Goal: Contribute content: Add original content to the website for others to see

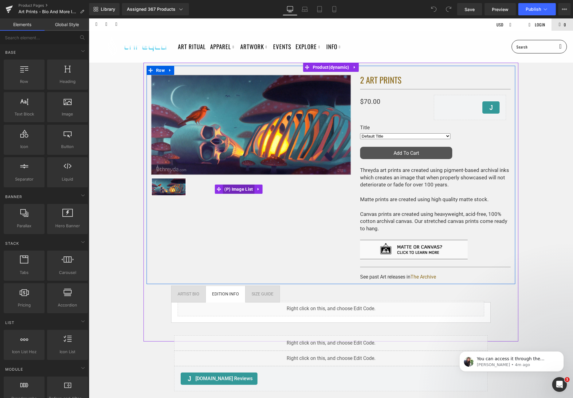
click at [234, 189] on span "(P) Image List" at bounding box center [239, 189] width 32 height 9
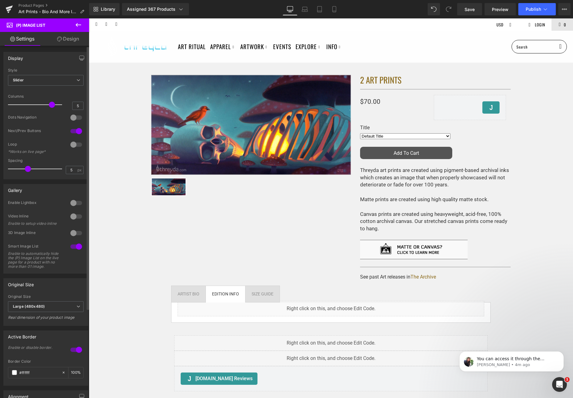
click at [71, 215] on div at bounding box center [76, 217] width 15 height 10
click at [533, 9] on span "Publish" at bounding box center [533, 9] width 15 height 5
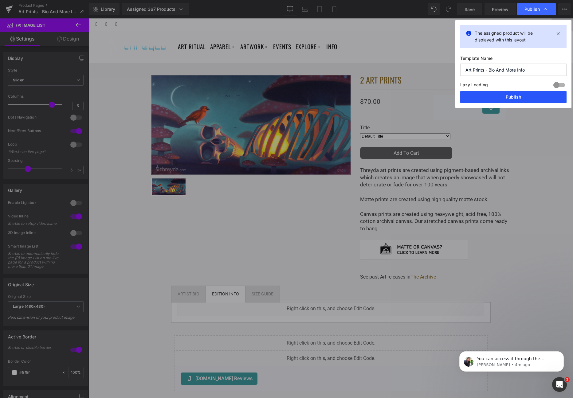
click at [520, 99] on button "Publish" at bounding box center [514, 97] width 106 height 12
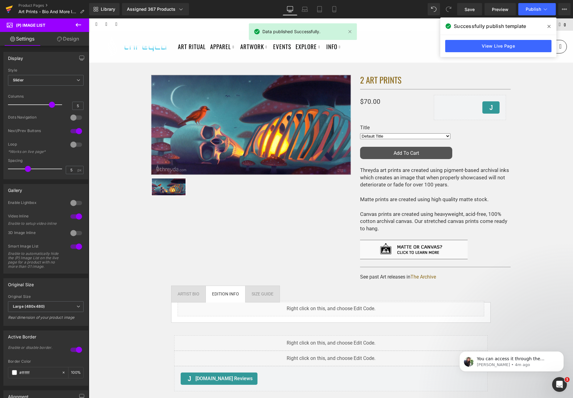
click at [5, 7] on link at bounding box center [9, 9] width 18 height 18
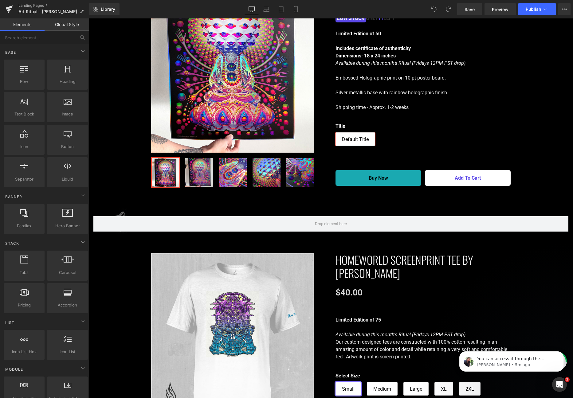
scroll to position [664, 0]
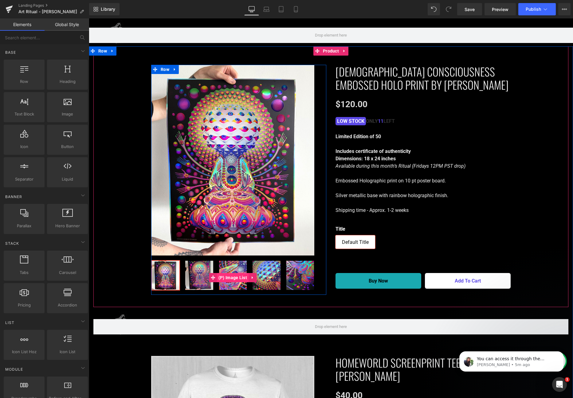
click at [226, 275] on span "(P) Image List" at bounding box center [233, 277] width 32 height 9
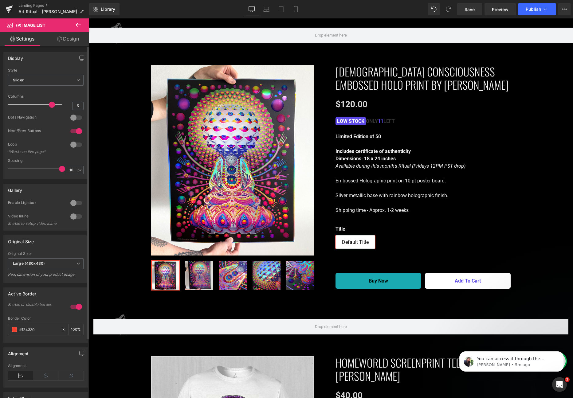
click at [72, 216] on div at bounding box center [76, 217] width 15 height 10
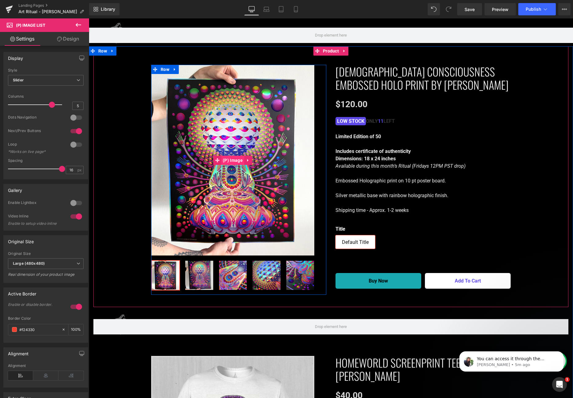
click at [239, 161] on span "(P) Image" at bounding box center [232, 160] width 23 height 9
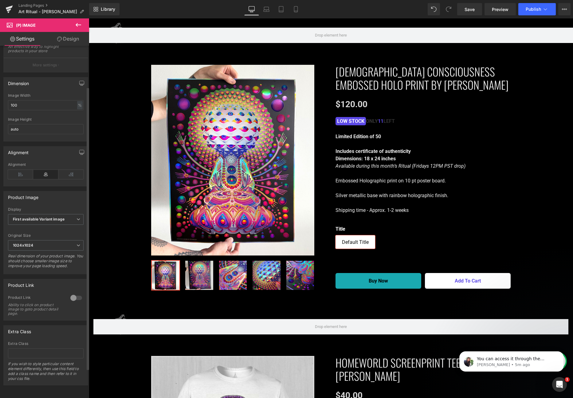
scroll to position [0, 0]
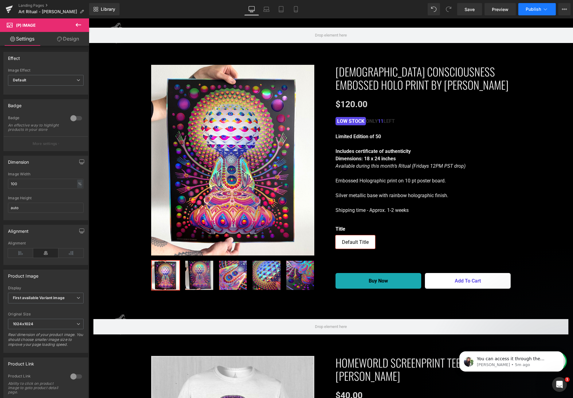
click at [550, 11] on button "Publish" at bounding box center [538, 9] width 38 height 12
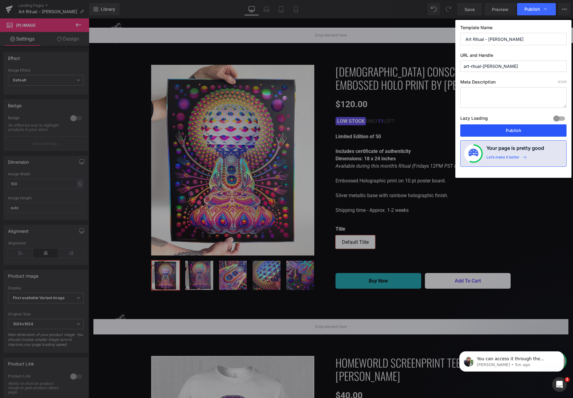
click at [507, 128] on button "Publish" at bounding box center [514, 131] width 106 height 12
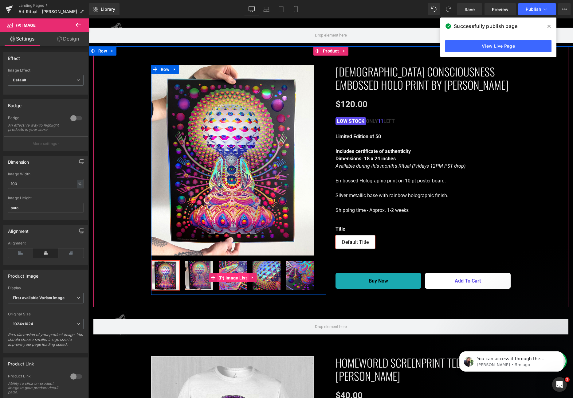
click at [228, 274] on span "(P) Image List" at bounding box center [233, 278] width 32 height 9
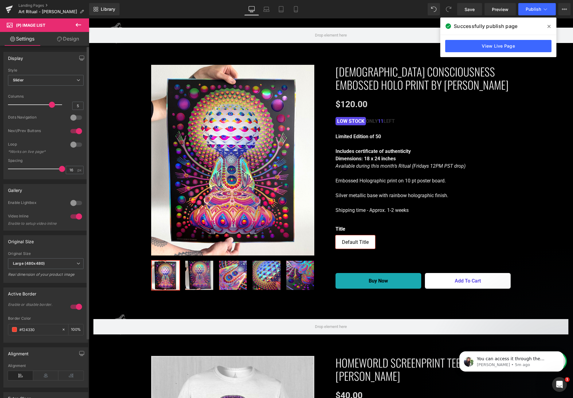
click at [74, 216] on div at bounding box center [76, 217] width 15 height 10
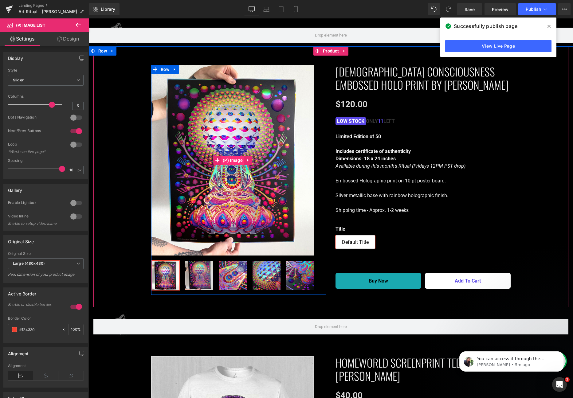
click at [231, 161] on span "(P) Image" at bounding box center [232, 160] width 23 height 9
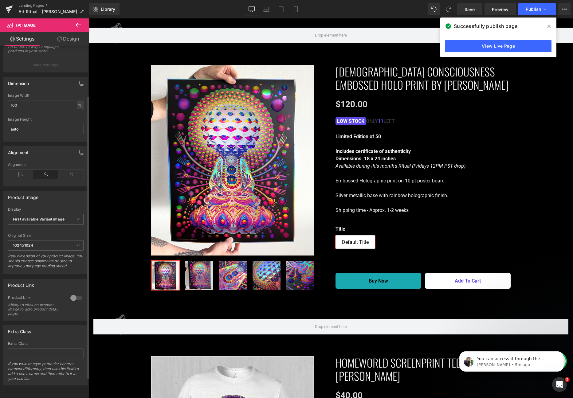
scroll to position [88, 0]
click at [538, 2] on div "Library Desktop Desktop Laptop Tablet Mobile Save Preview Publish Scheduled Vie…" at bounding box center [331, 9] width 484 height 18
click at [537, 7] on span "Publish" at bounding box center [533, 9] width 15 height 5
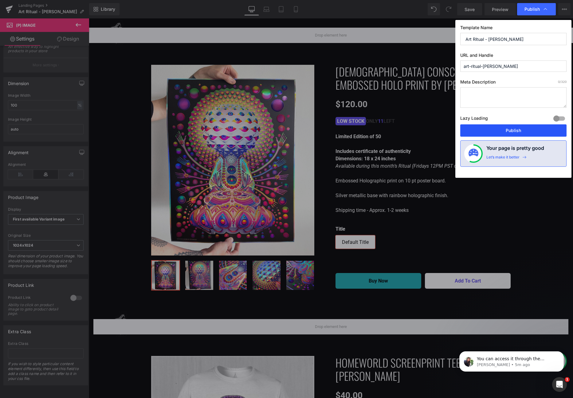
drag, startPoint x: 522, startPoint y: 126, endPoint x: 29, endPoint y: 139, distance: 494.0
click at [522, 126] on button "Publish" at bounding box center [514, 131] width 106 height 12
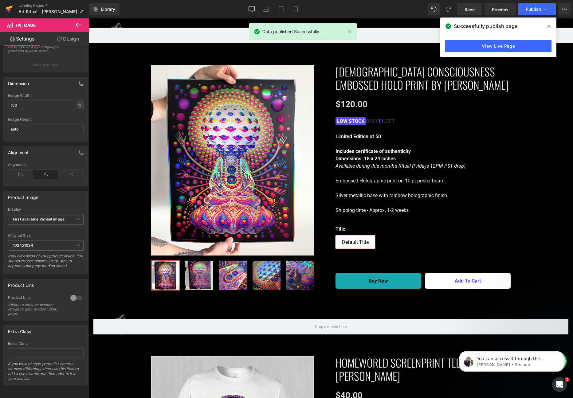
click at [10, 7] on icon at bounding box center [9, 8] width 7 height 4
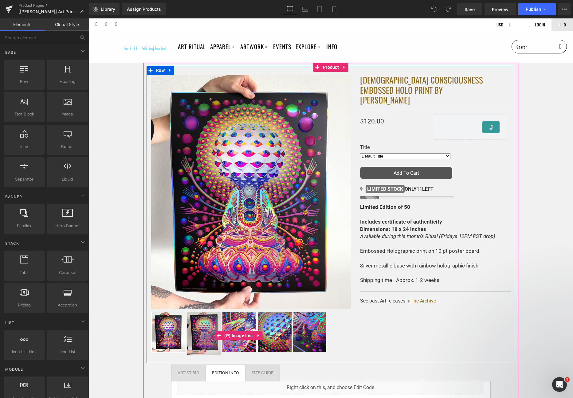
click at [201, 330] on img at bounding box center [204, 334] width 34 height 43
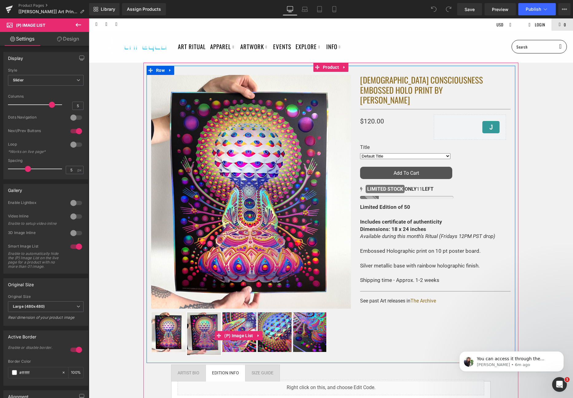
click at [190, 324] on img at bounding box center [204, 334] width 34 height 43
click at [168, 328] on img at bounding box center [169, 333] width 34 height 40
click at [195, 327] on img at bounding box center [204, 334] width 34 height 43
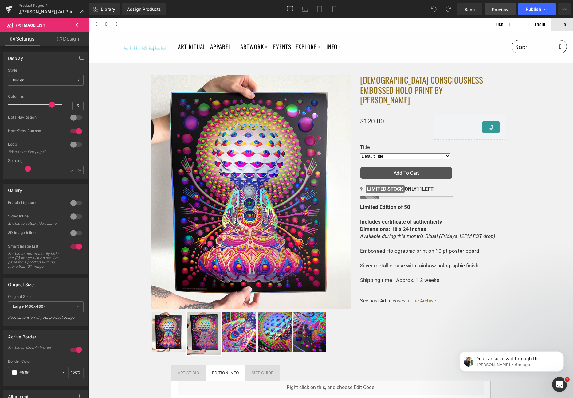
click at [493, 7] on span "Preview" at bounding box center [500, 9] width 17 height 6
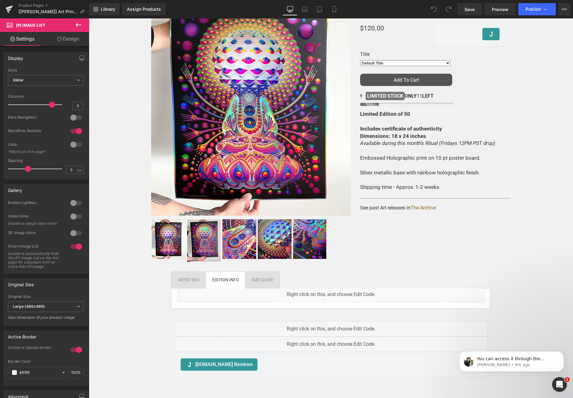
scroll to position [95, 0]
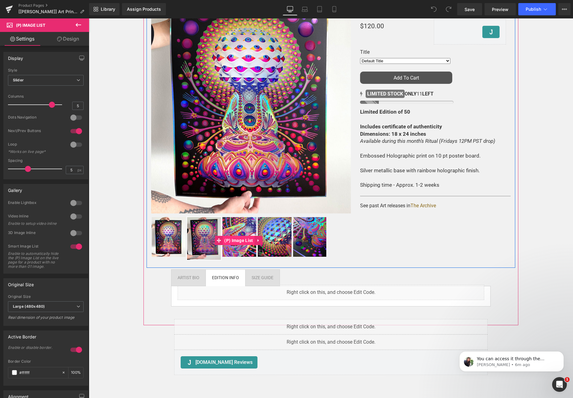
click at [236, 239] on span "(P) Image List" at bounding box center [239, 240] width 32 height 9
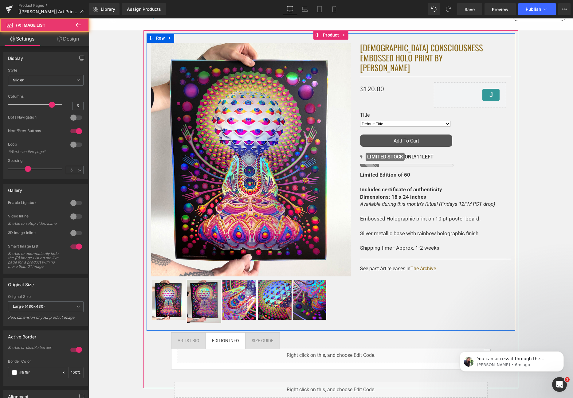
scroll to position [0, 0]
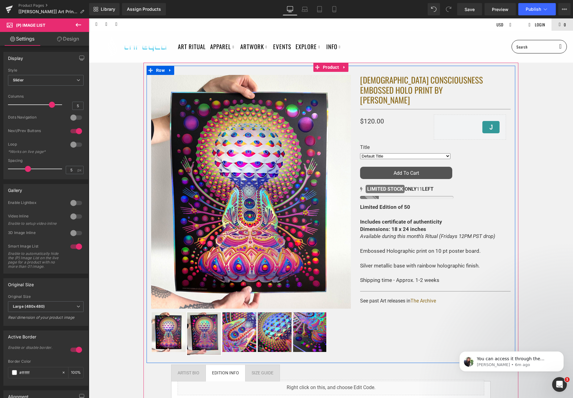
click at [247, 180] on img at bounding box center [251, 192] width 200 height 234
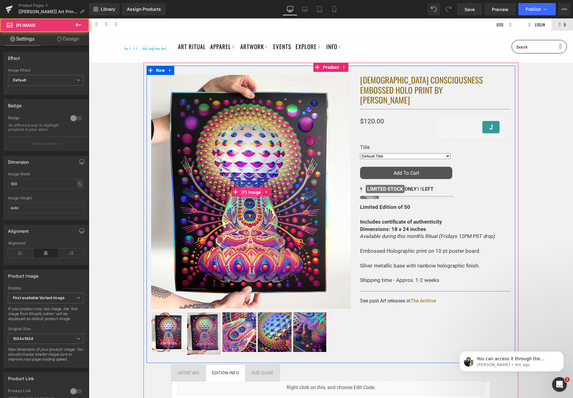
click at [244, 190] on span "(P) Image" at bounding box center [251, 192] width 23 height 9
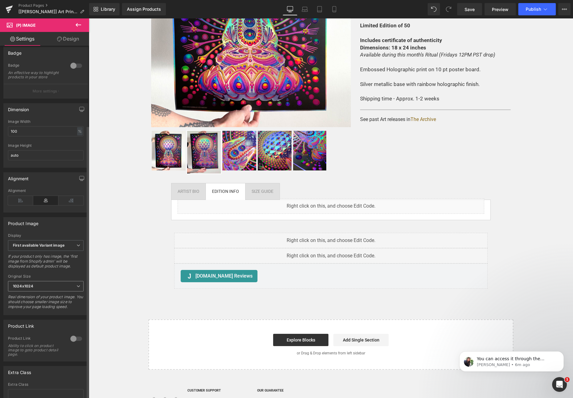
scroll to position [103, 0]
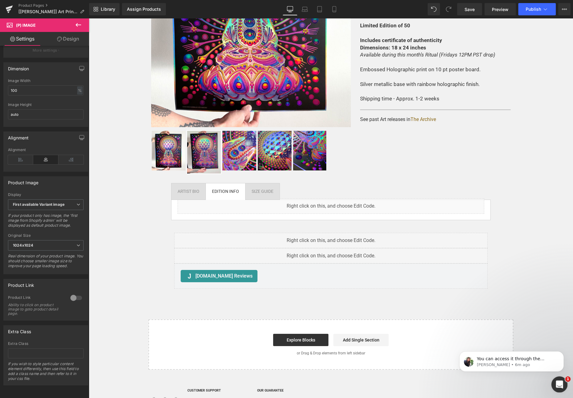
click at [561, 384] on icon "Open Intercom Messenger" at bounding box center [559, 384] width 10 height 10
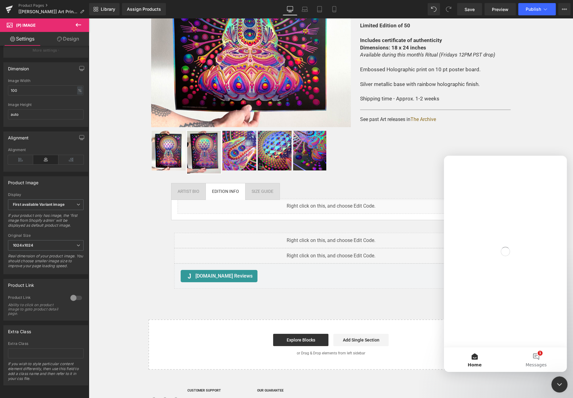
scroll to position [0, 0]
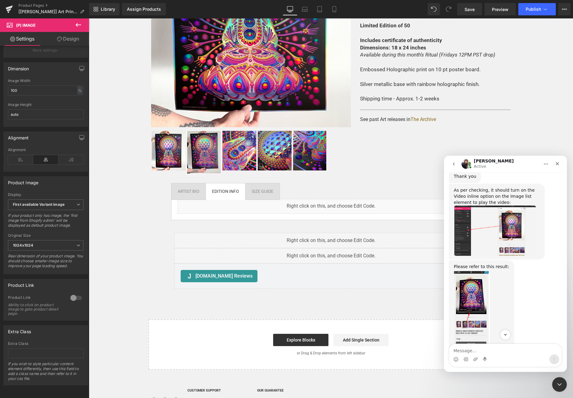
scroll to position [685, 0]
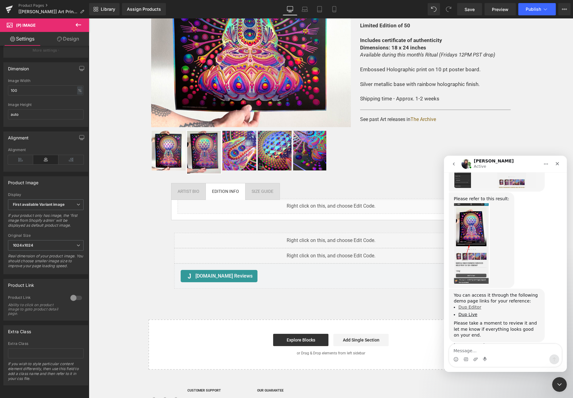
click at [473, 305] on link "Dup Editor" at bounding box center [470, 307] width 23 height 5
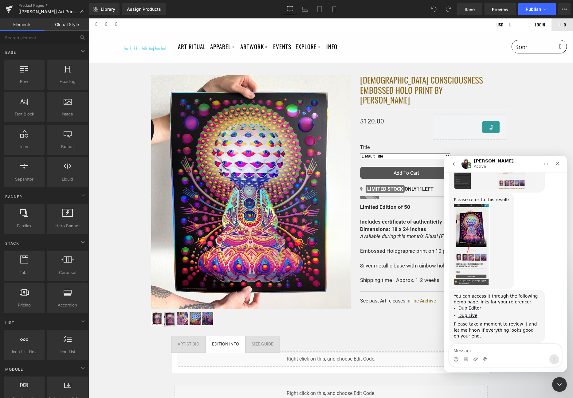
scroll to position [561, 0]
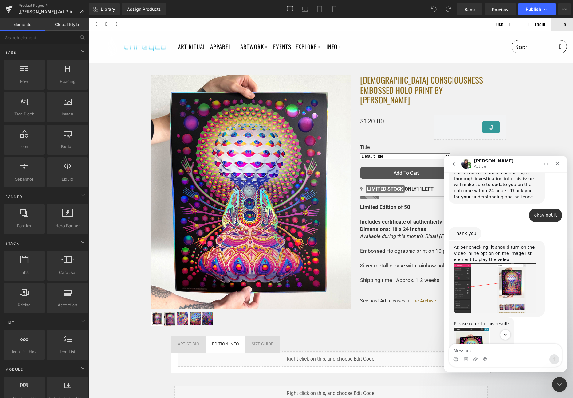
click at [169, 320] on div at bounding box center [286, 190] width 573 height 380
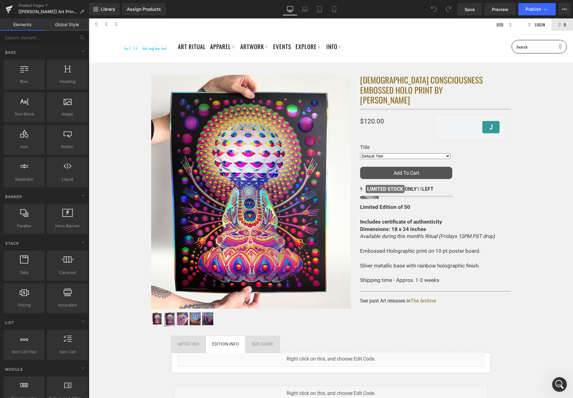
scroll to position [0, 0]
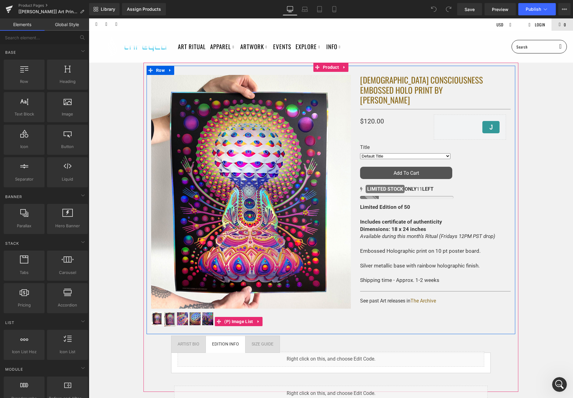
click at [171, 319] on img at bounding box center [170, 320] width 11 height 14
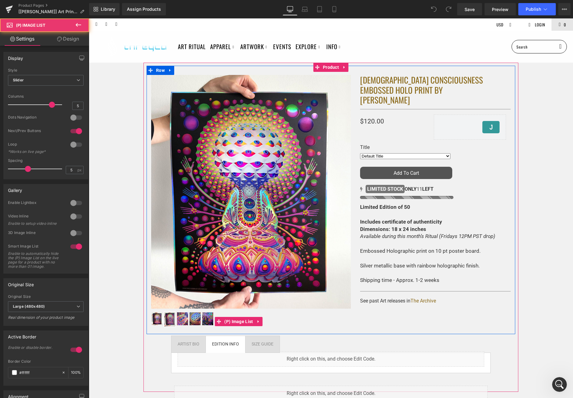
scroll to position [685, 0]
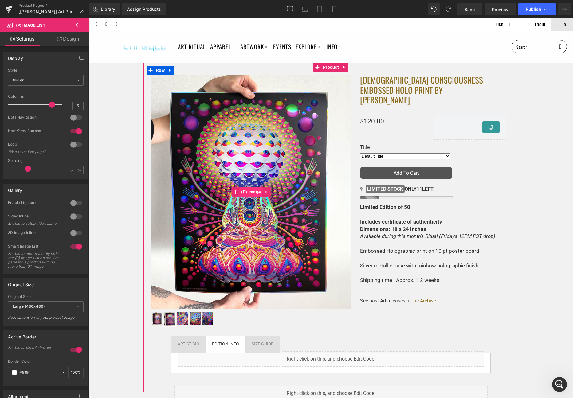
click at [251, 192] on span "(P) Image" at bounding box center [251, 192] width 23 height 9
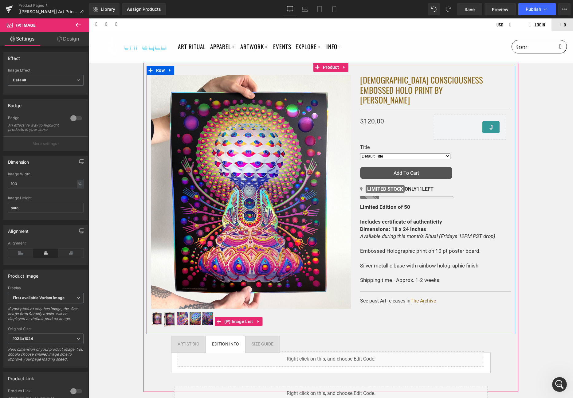
click at [157, 319] on img at bounding box center [157, 319] width 11 height 13
